Goal: Find specific page/section: Find specific page/section

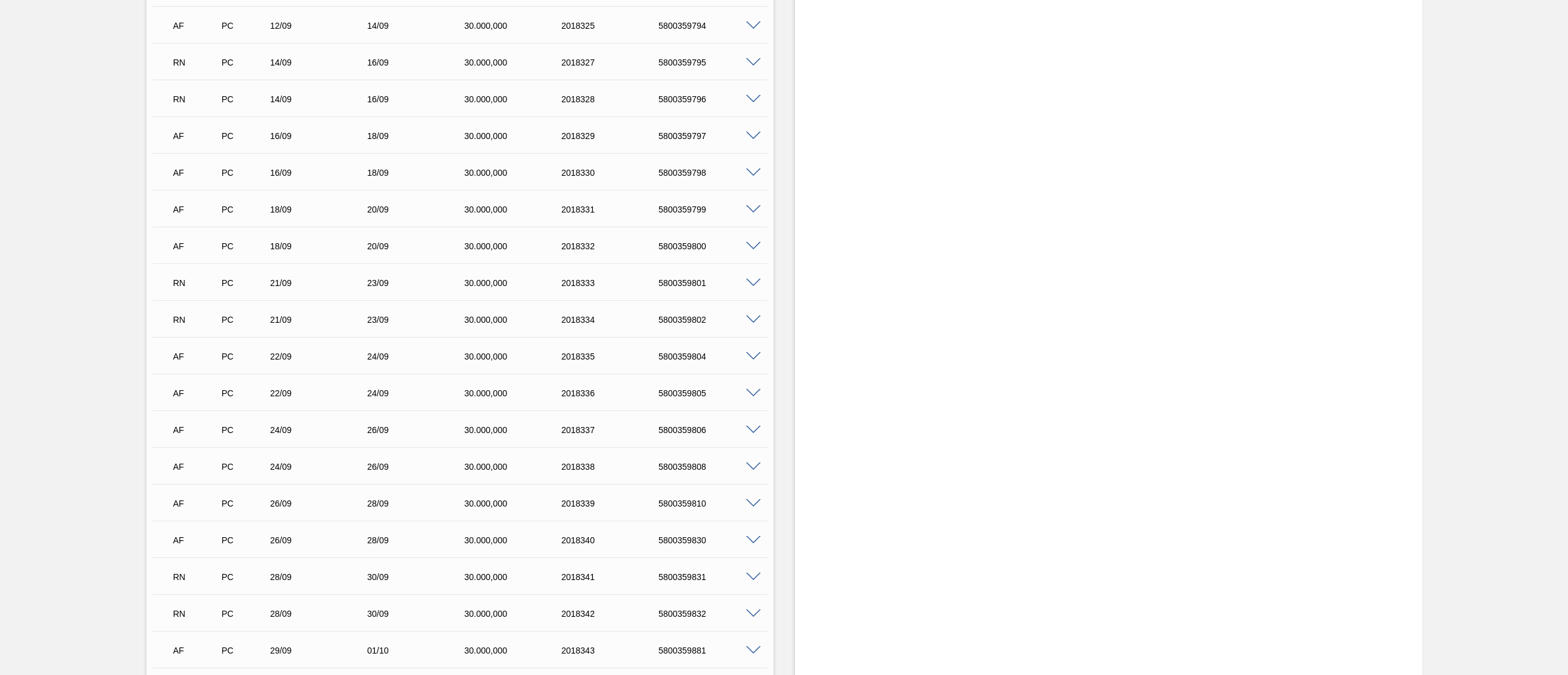
scroll to position [5224, 0]
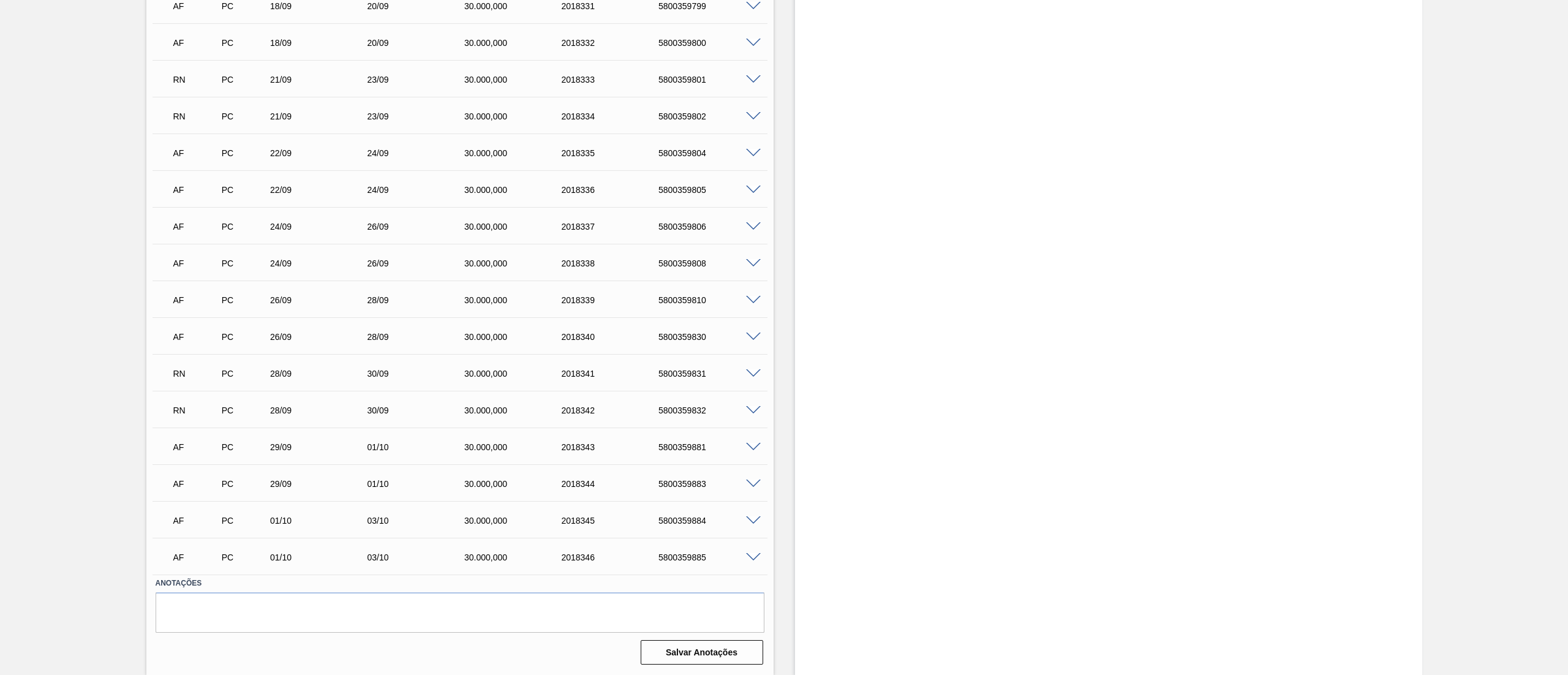
click at [753, 370] on span at bounding box center [753, 374] width 14 height 9
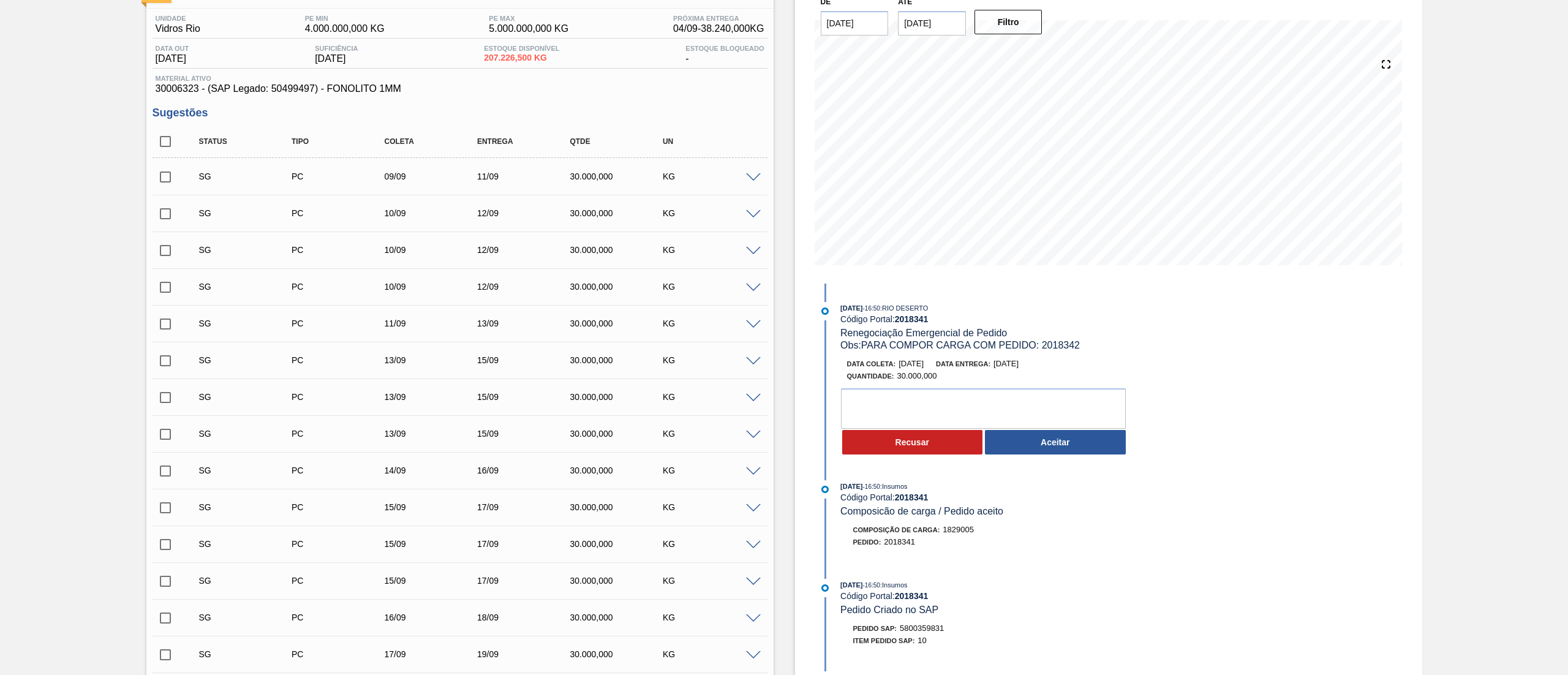
scroll to position [0, 0]
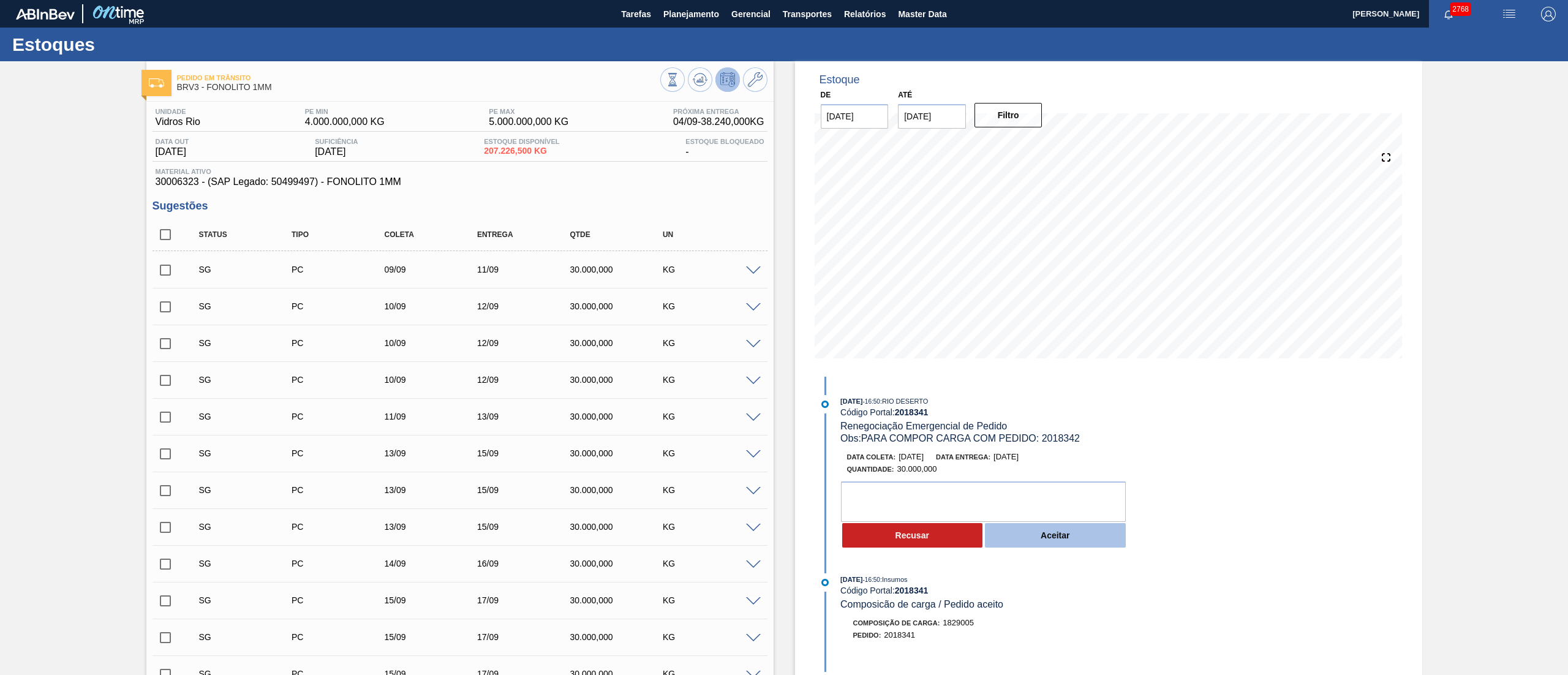
click at [1044, 534] on button "Aceitar" at bounding box center [1055, 535] width 141 height 24
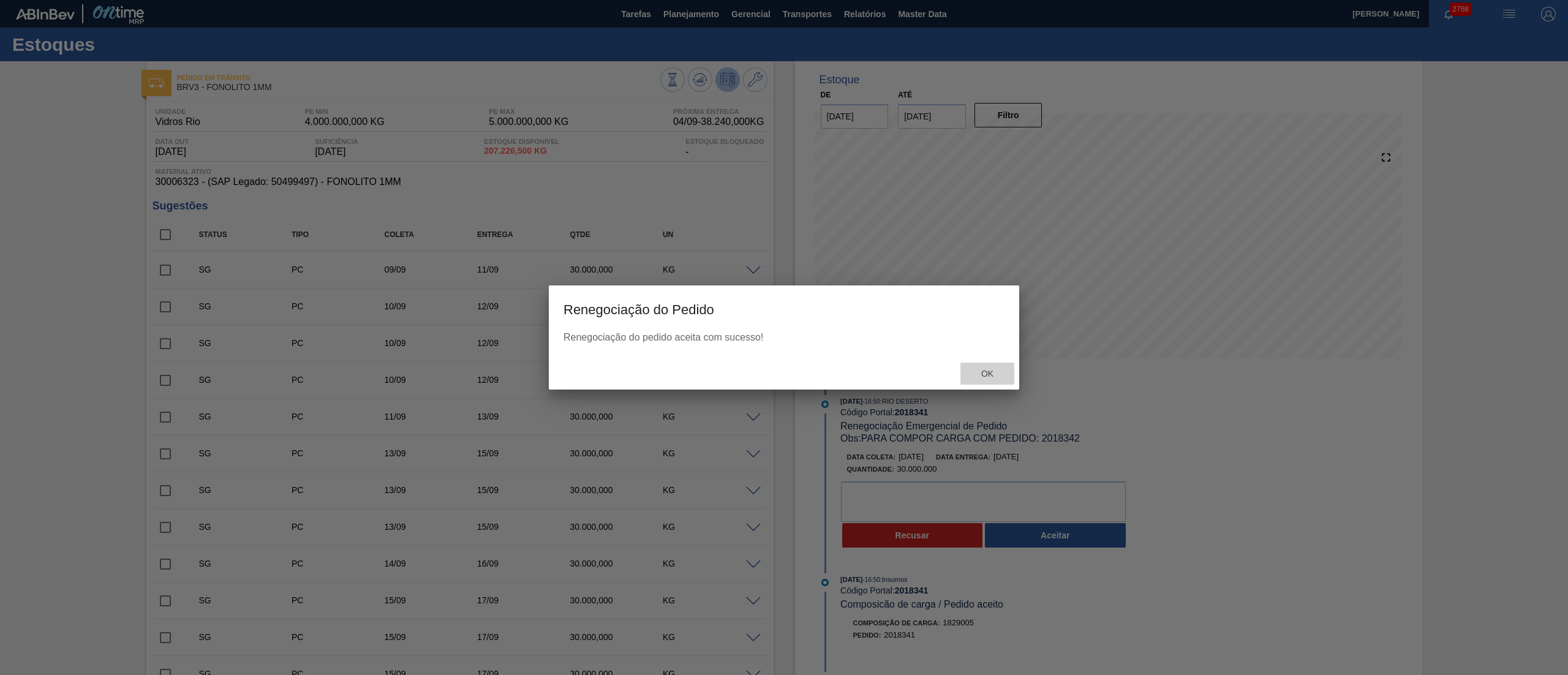
click at [990, 381] on div "Ok" at bounding box center [987, 374] width 54 height 23
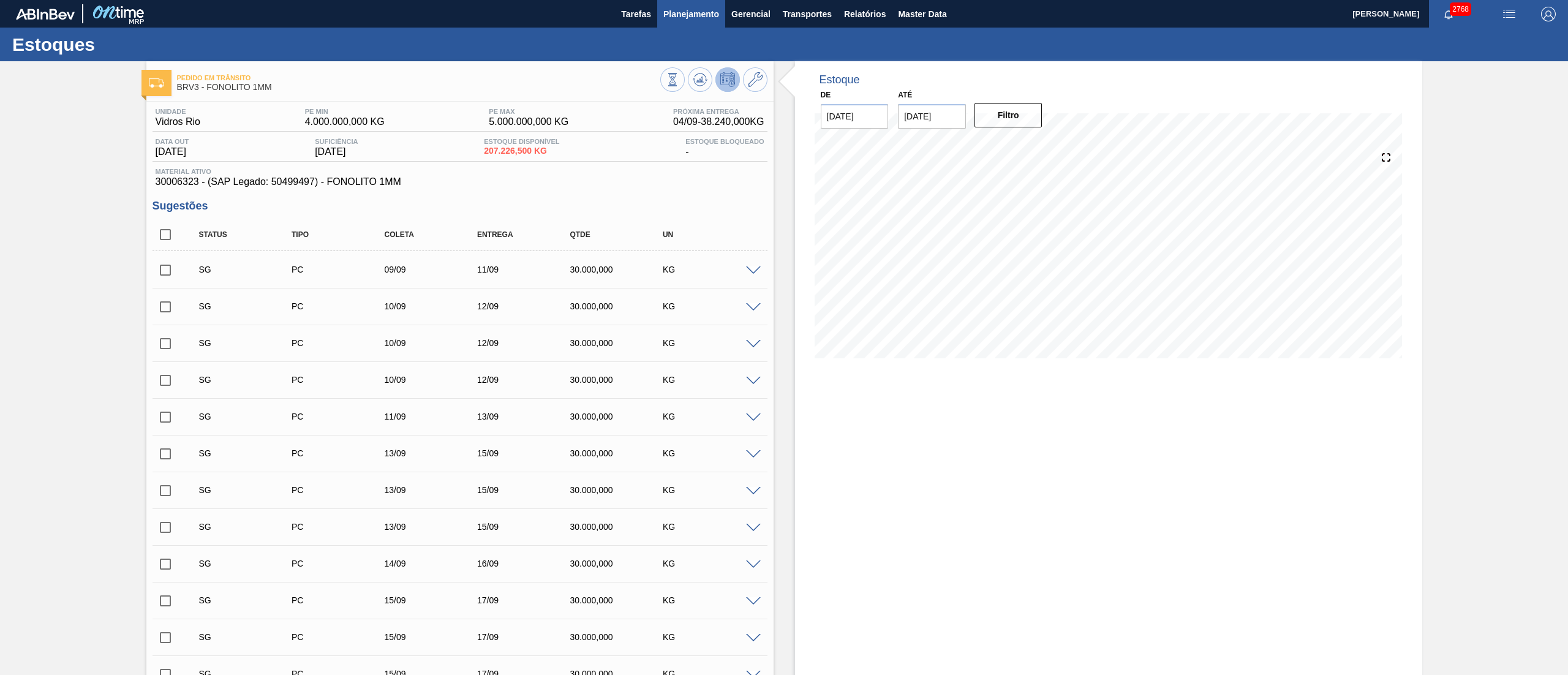
click at [682, 16] on span "Planejamento" at bounding box center [691, 14] width 56 height 14
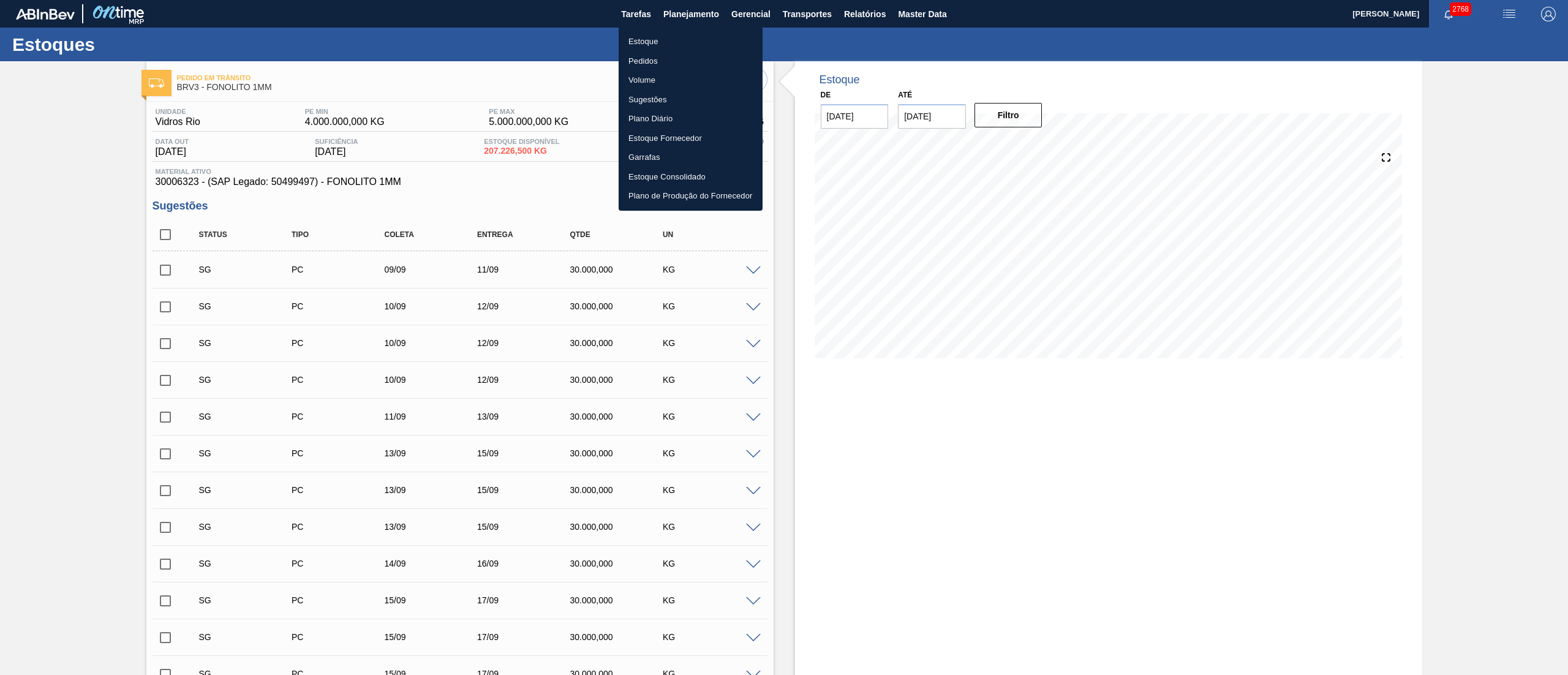
click at [670, 36] on li "Estoque" at bounding box center [691, 41] width 144 height 19
